Goal: Information Seeking & Learning: Learn about a topic

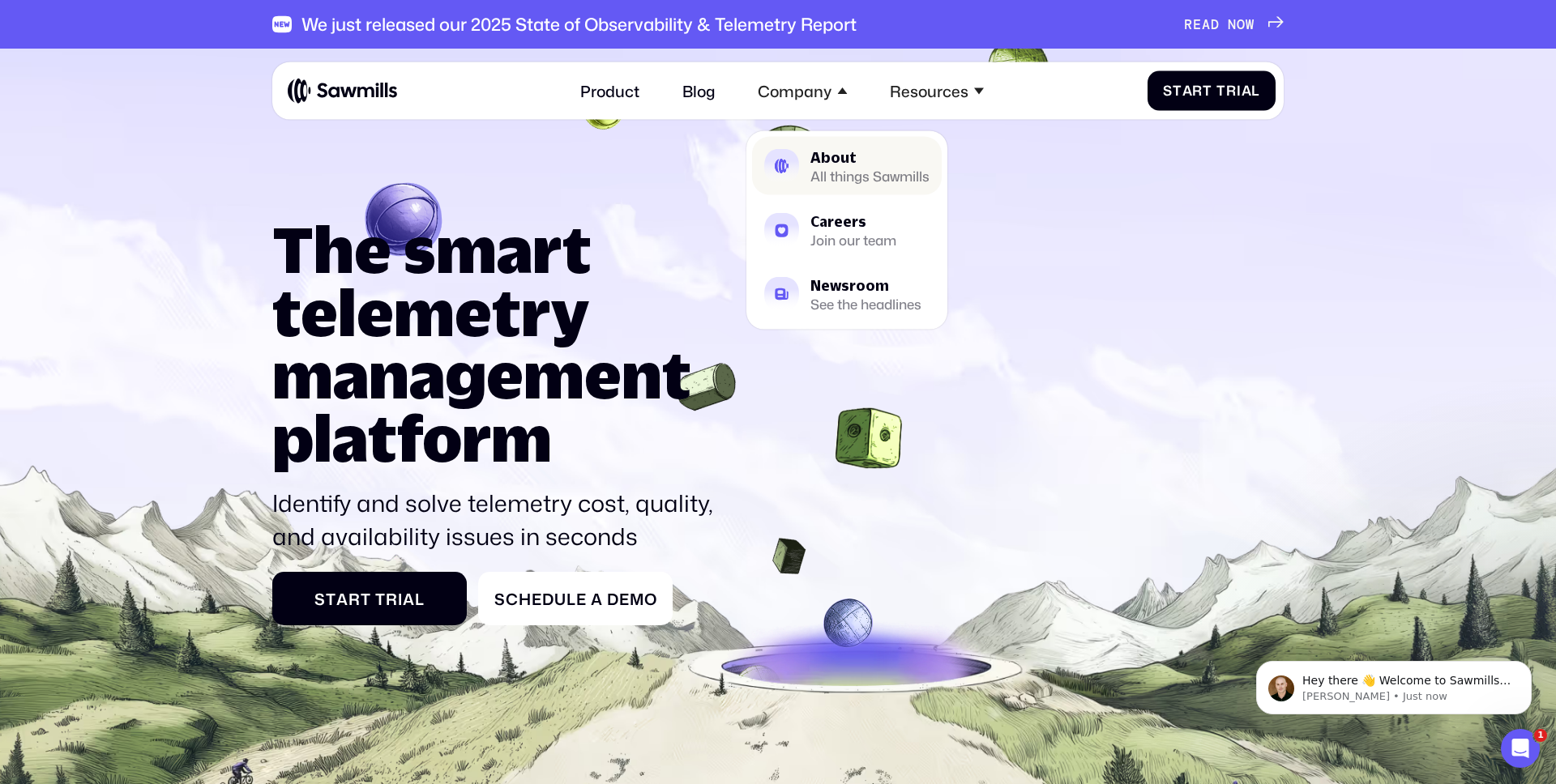
click at [835, 170] on div "All things Sawmills" at bounding box center [869, 176] width 119 height 12
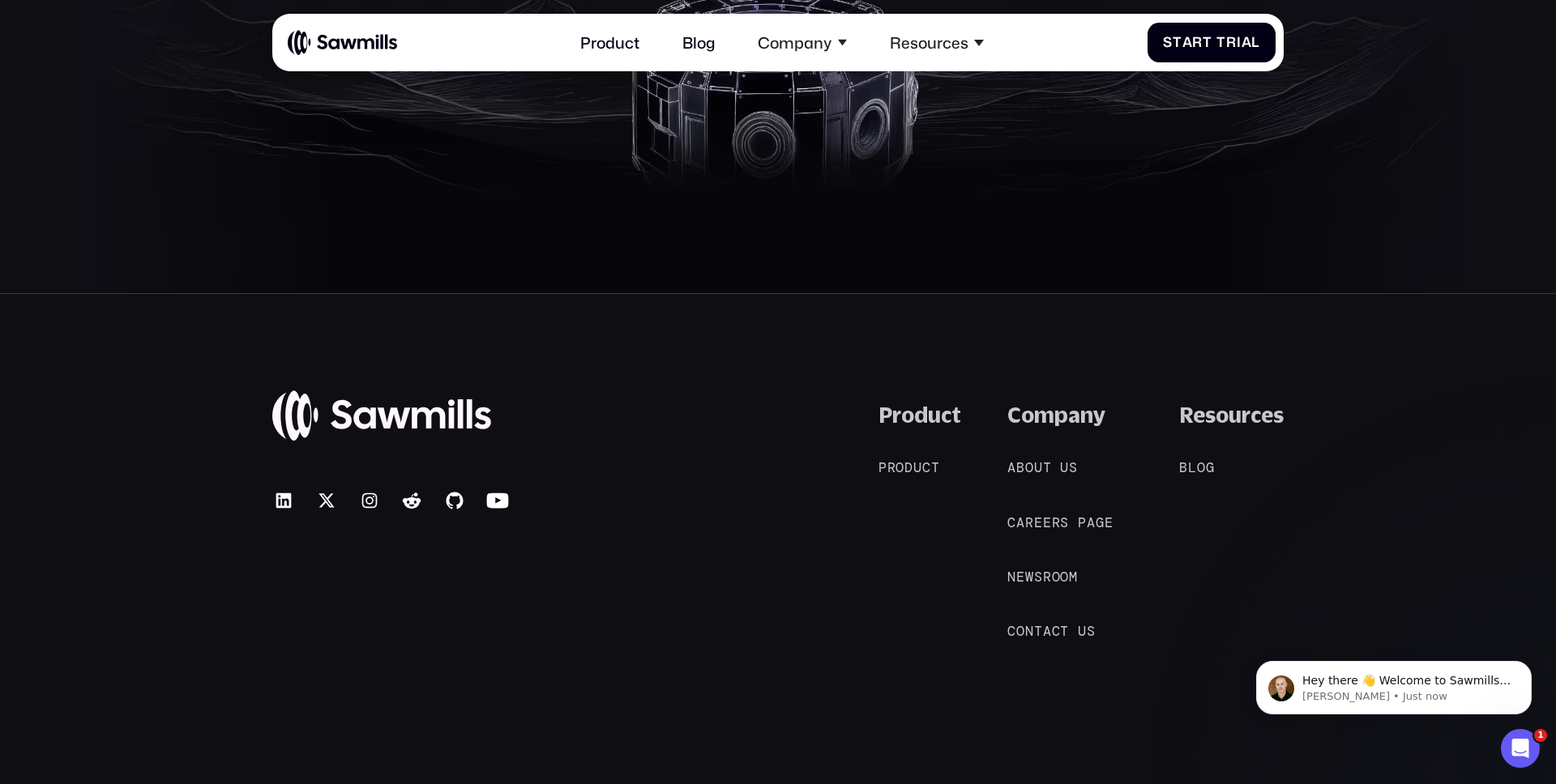
scroll to position [3760, 0]
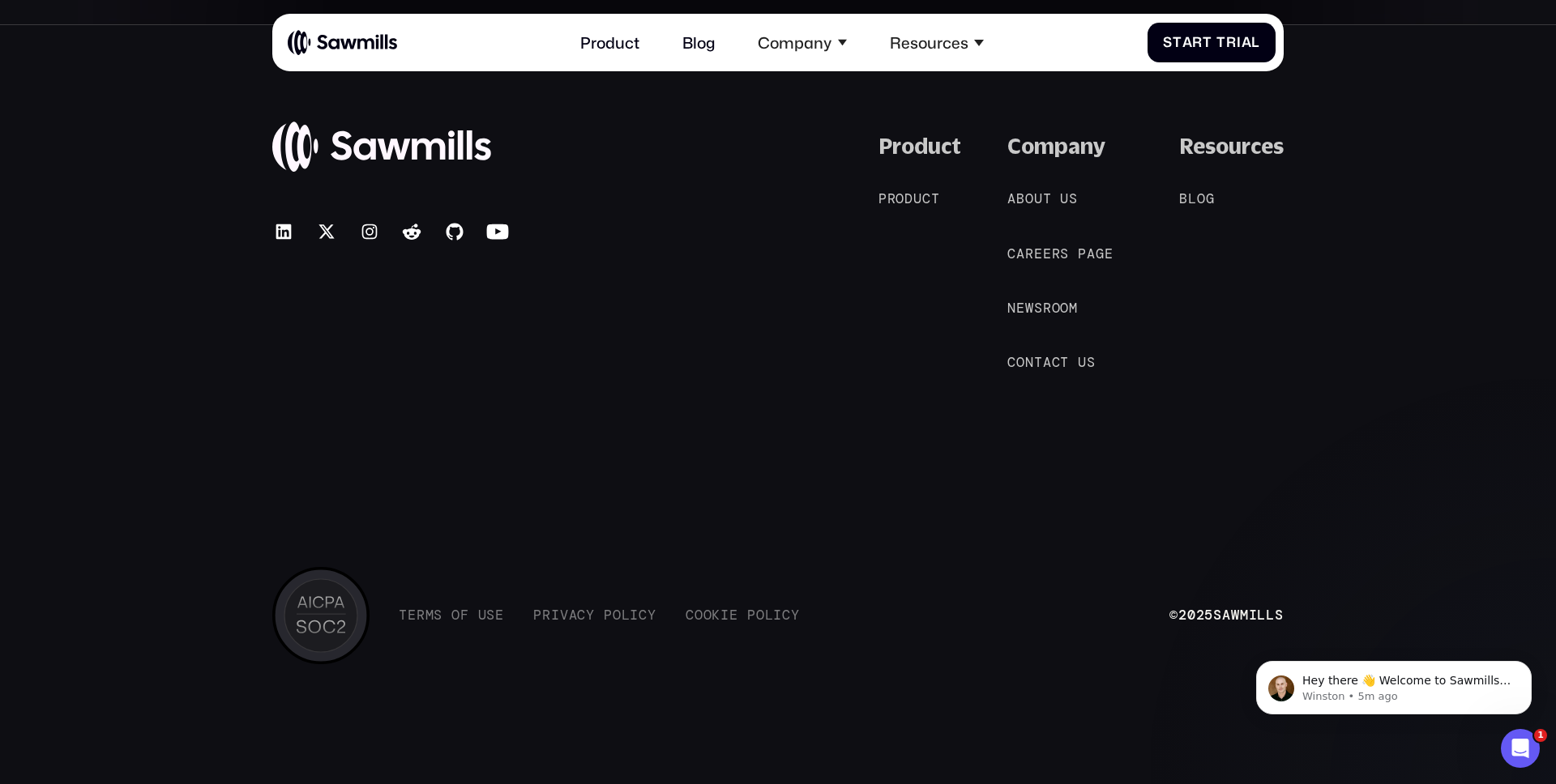
click at [1046, 208] on nav "A b o u t u s A b o u t u s C a r e e r s p a g e C a r e e r s p a g e N e w s…" at bounding box center [1069, 280] width 125 height 183
click at [1045, 199] on div "A b o u t u s A b o u t u s" at bounding box center [1042, 199] width 70 height 17
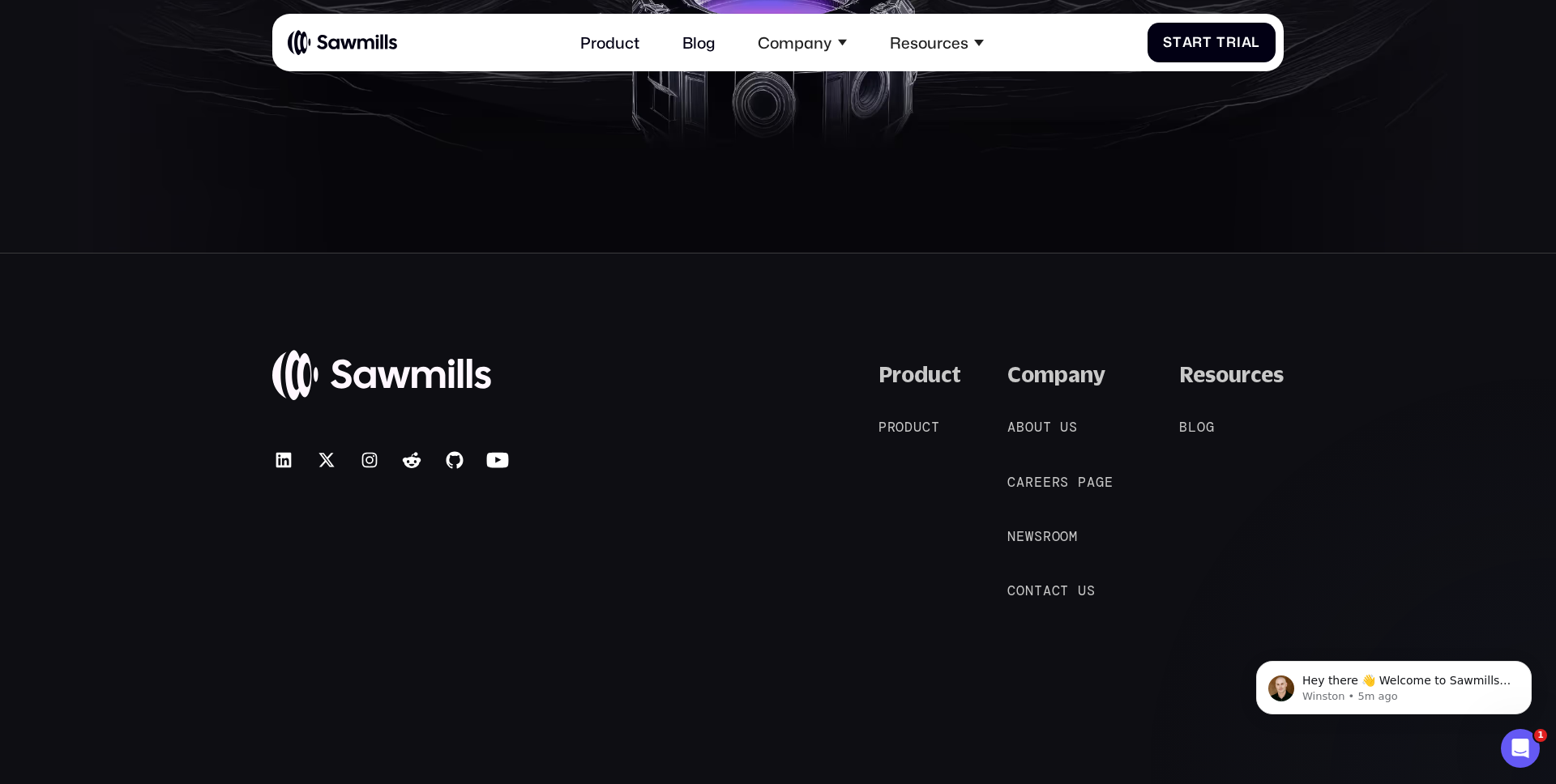
scroll to position [3760, 0]
